Goal: Contribute content: Add original content to the website for others to see

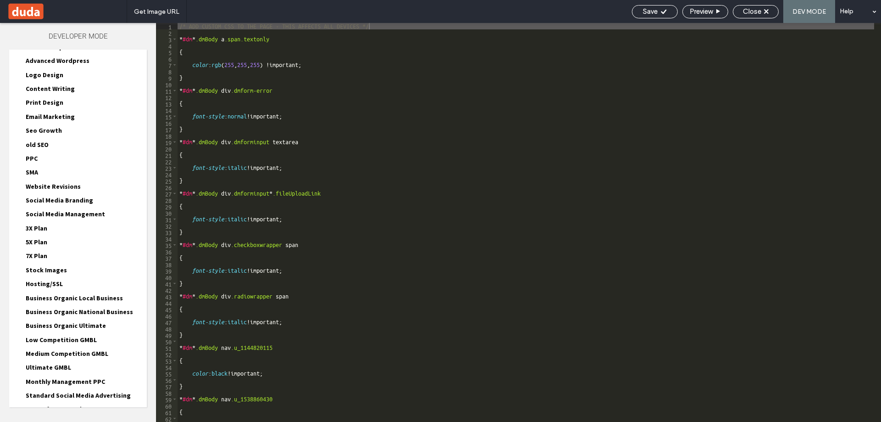
scroll to position [183, 0]
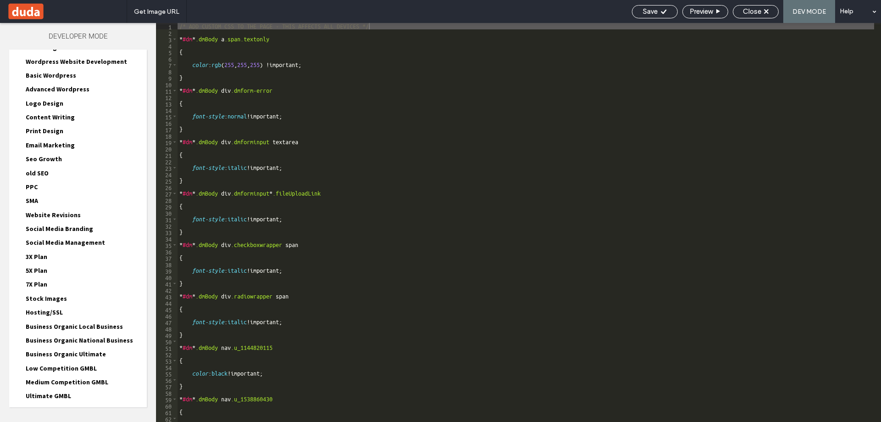
click at [34, 101] on span "Logo Design" at bounding box center [45, 103] width 38 height 8
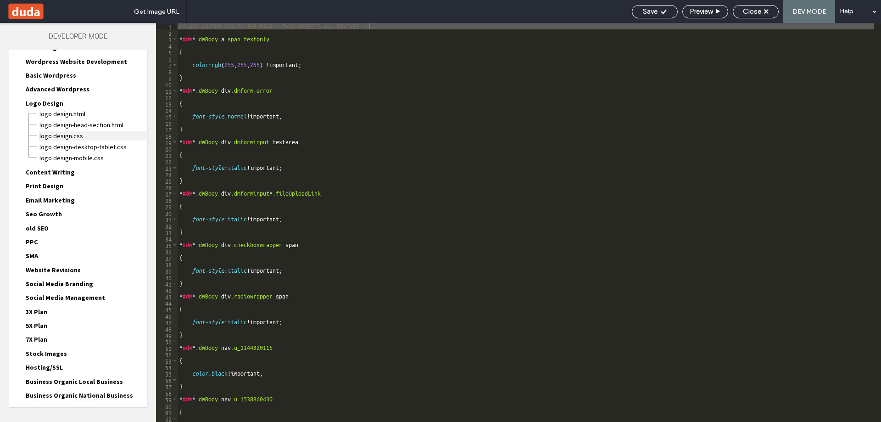
click at [50, 139] on span "Logo Design.css" at bounding box center [93, 135] width 108 height 9
type textarea "**********"
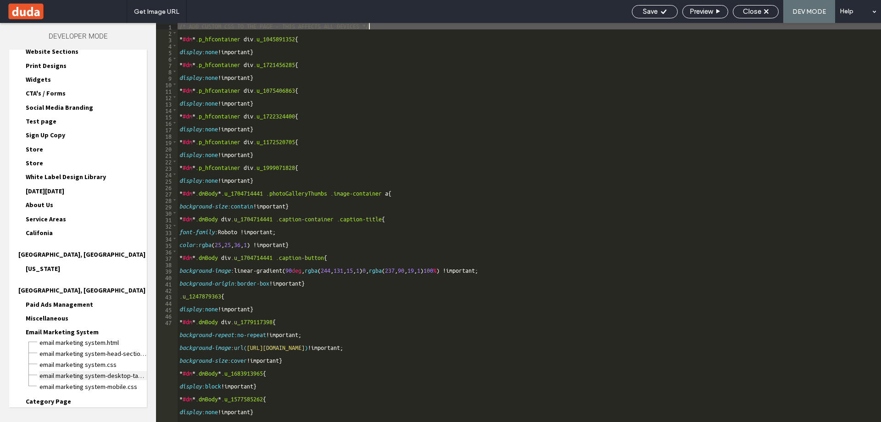
scroll to position [892, 0]
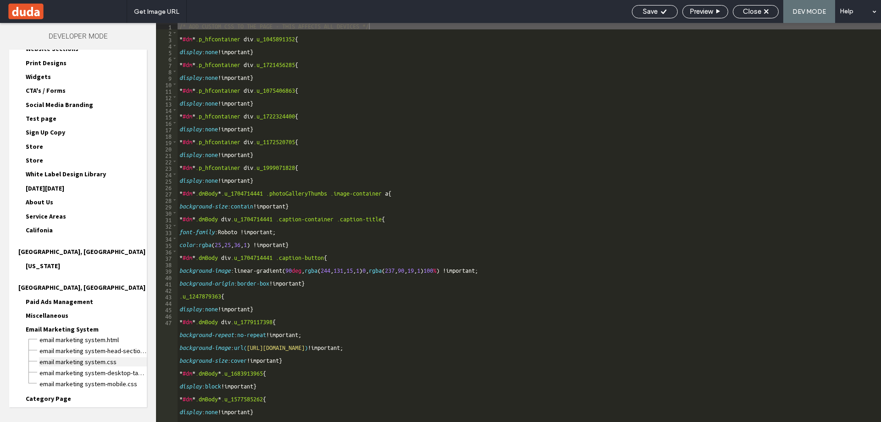
click at [80, 357] on span "Email Marketing System.css" at bounding box center [93, 361] width 108 height 9
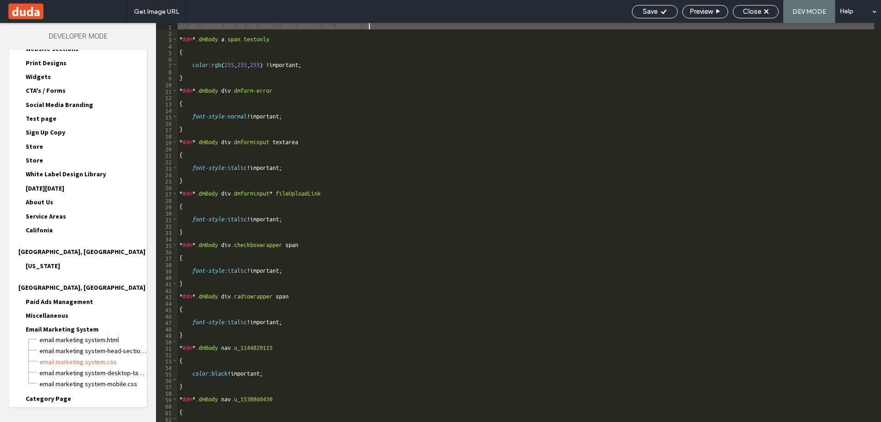
click at [381, 28] on div "/* ADD CUSTOM CSS TO THE PAGE - THIS AFFECTS ALL DEVICES */ * #dm * .dmBody a .…" at bounding box center [526, 228] width 696 height 411
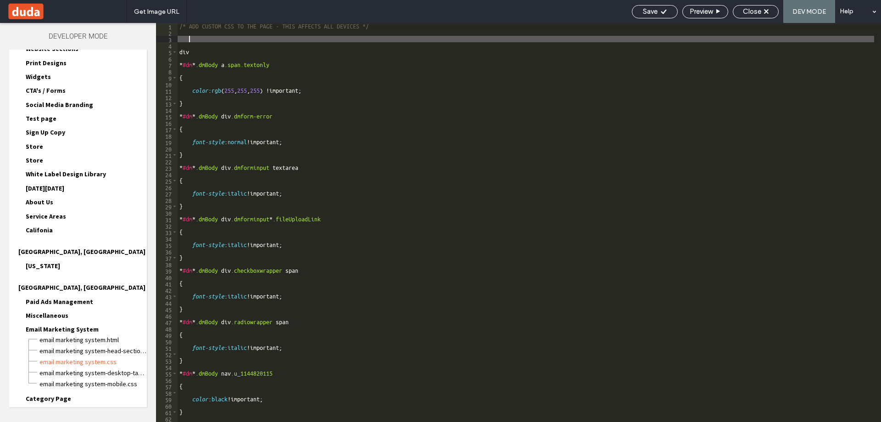
scroll to position [0, 0]
paste textarea "**********"
type textarea "**********"
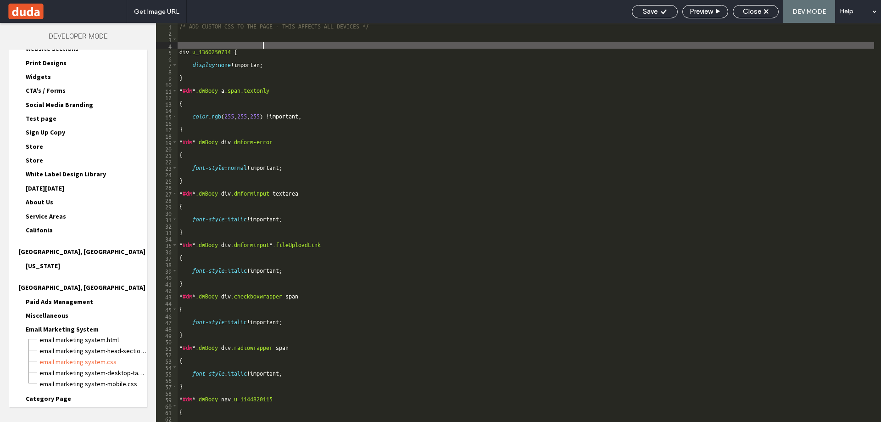
scroll to position [0, 6]
click at [654, 13] on span "Save" at bounding box center [650, 11] width 15 height 8
type textarea "**********"
click at [763, 7] on div "Close" at bounding box center [755, 11] width 45 height 8
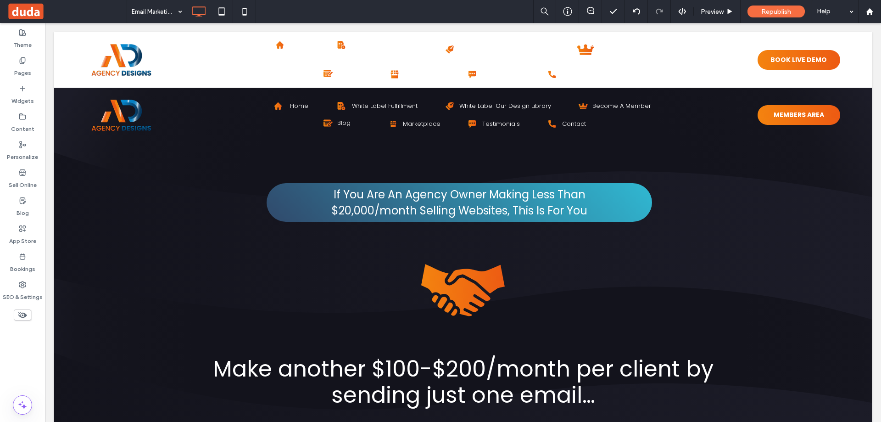
click at [363, 2] on div "Email Marketing System Preview Republish Help" at bounding box center [504, 11] width 754 height 23
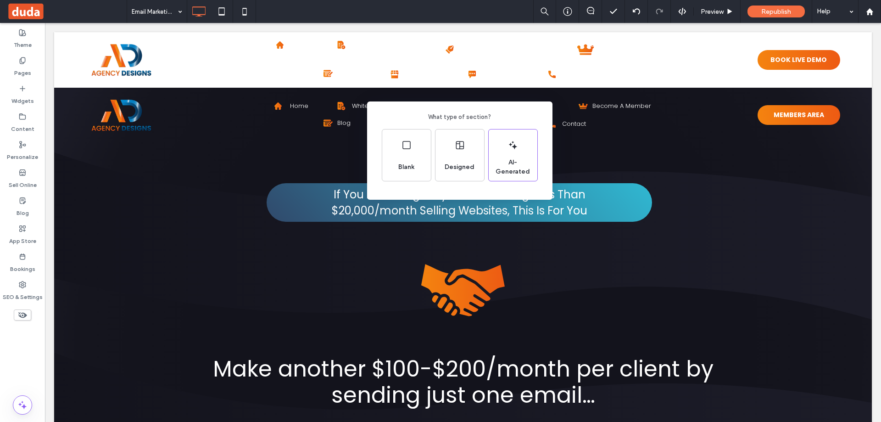
click at [550, 95] on div "What type of section? Blank Designed AI-Generated" at bounding box center [440, 233] width 881 height 467
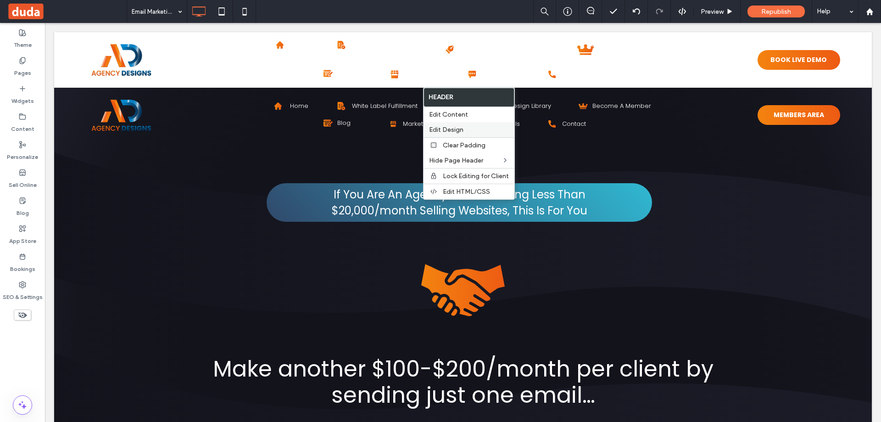
drag, startPoint x: 454, startPoint y: 133, endPoint x: 449, endPoint y: 132, distance: 4.7
click at [453, 132] on span "Edit Design" at bounding box center [446, 130] width 34 height 8
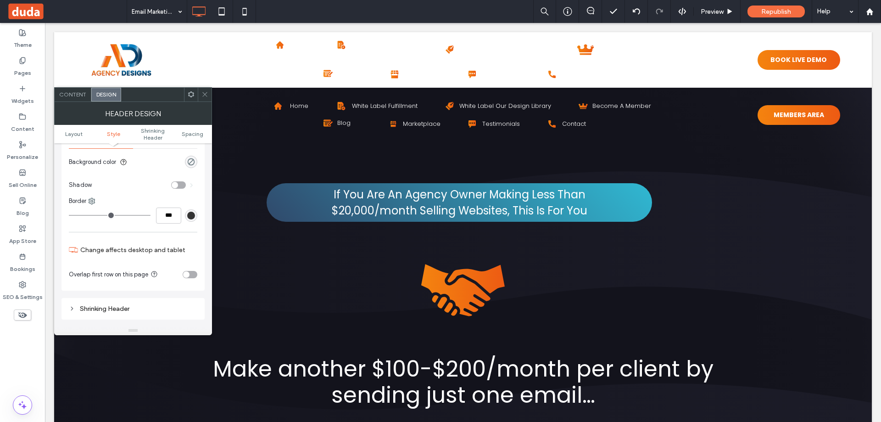
scroll to position [229, 0]
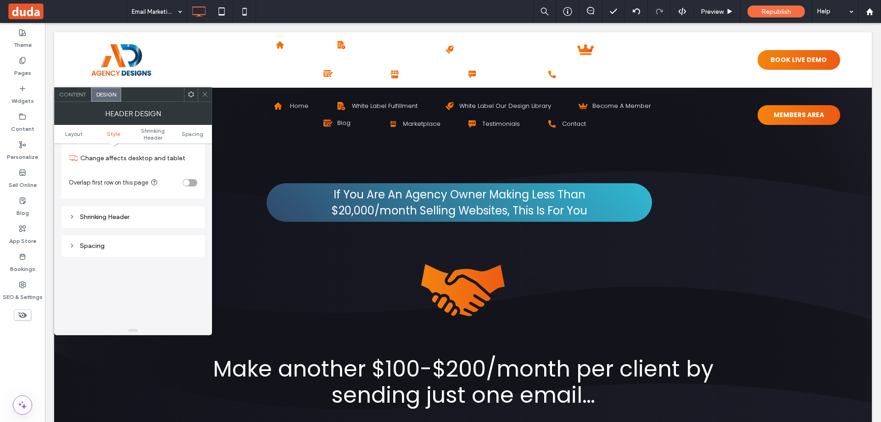
click at [189, 183] on div "toggle" at bounding box center [190, 182] width 15 height 7
click at [206, 94] on icon at bounding box center [204, 94] width 7 height 7
